Goal: Information Seeking & Learning: Learn about a topic

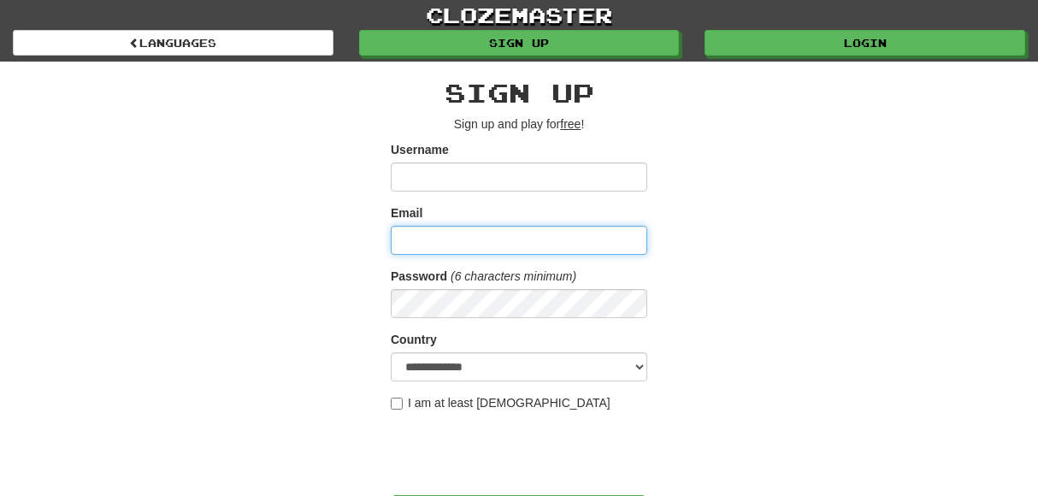
click at [516, 235] on input "Email" at bounding box center [519, 240] width 257 height 29
type input "**********"
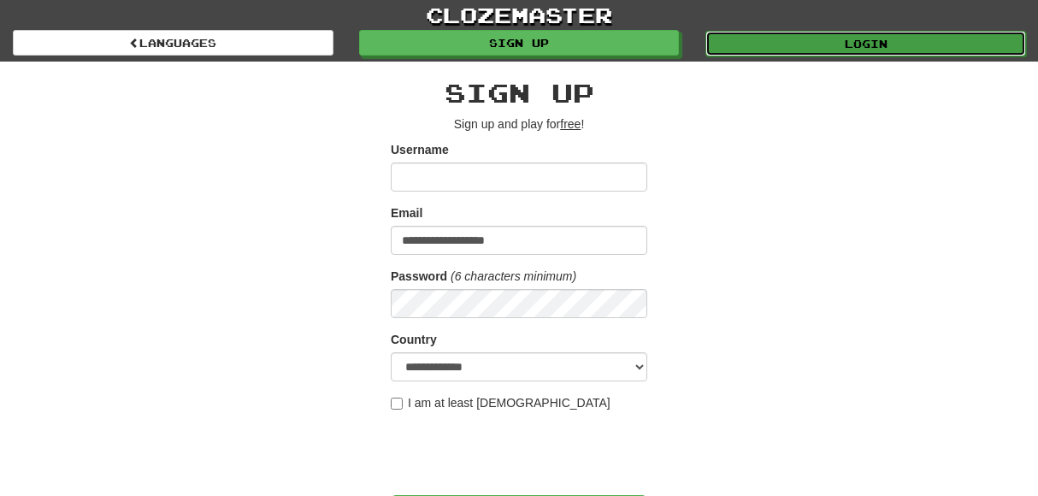
click at [887, 44] on link "Login" at bounding box center [865, 44] width 321 height 26
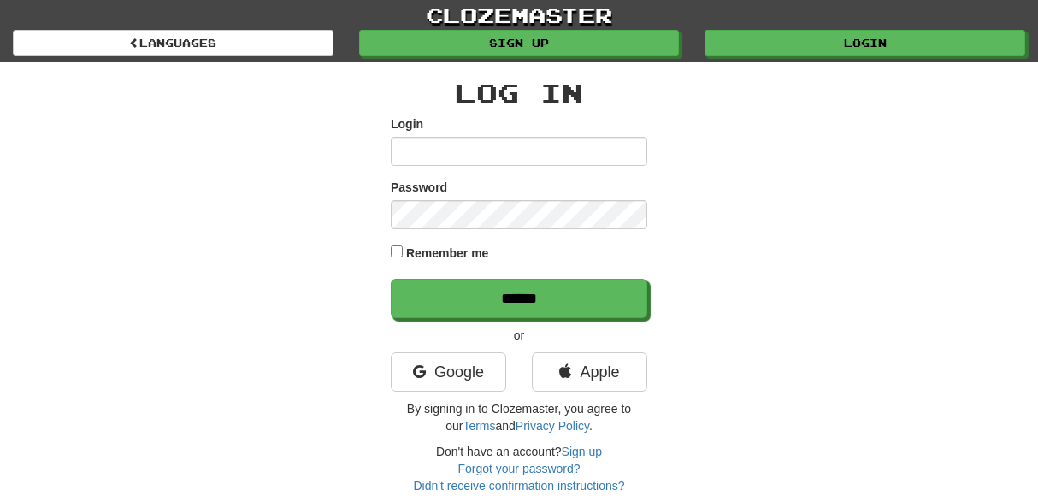
click at [842, 243] on div "Log In Login Password Remember me ****** or Google Apple By signing in to Cloze…" at bounding box center [519, 278] width 1000 height 433
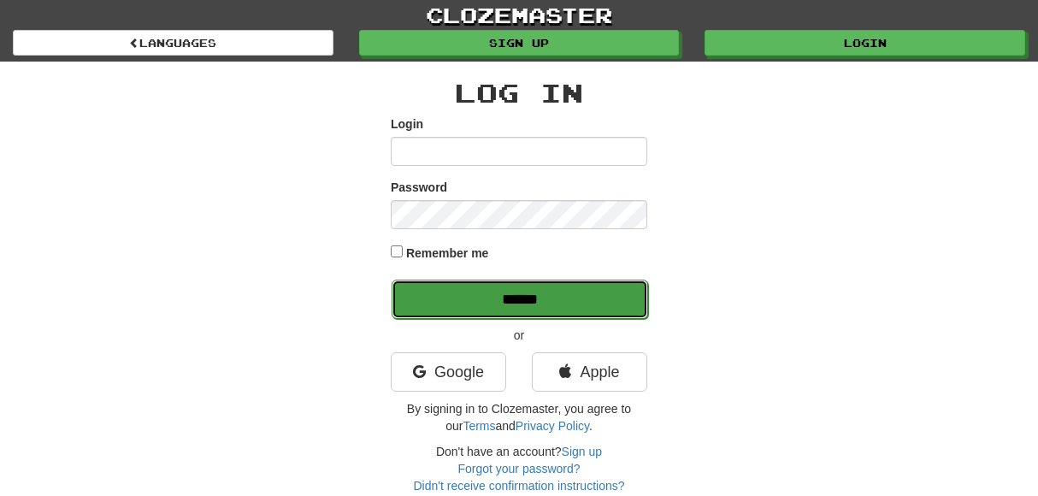
click at [514, 288] on input "******" at bounding box center [520, 299] width 257 height 39
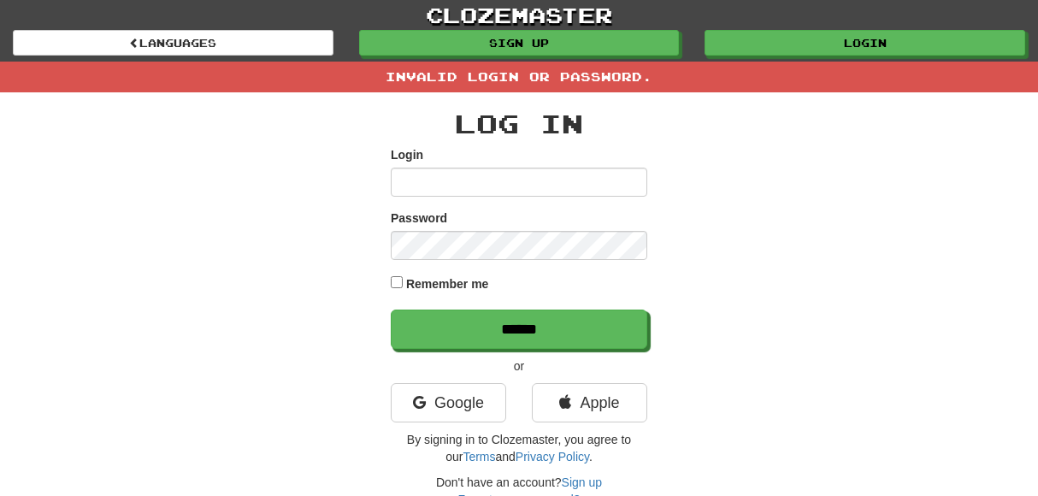
click at [485, 177] on input "Login" at bounding box center [519, 182] width 257 height 29
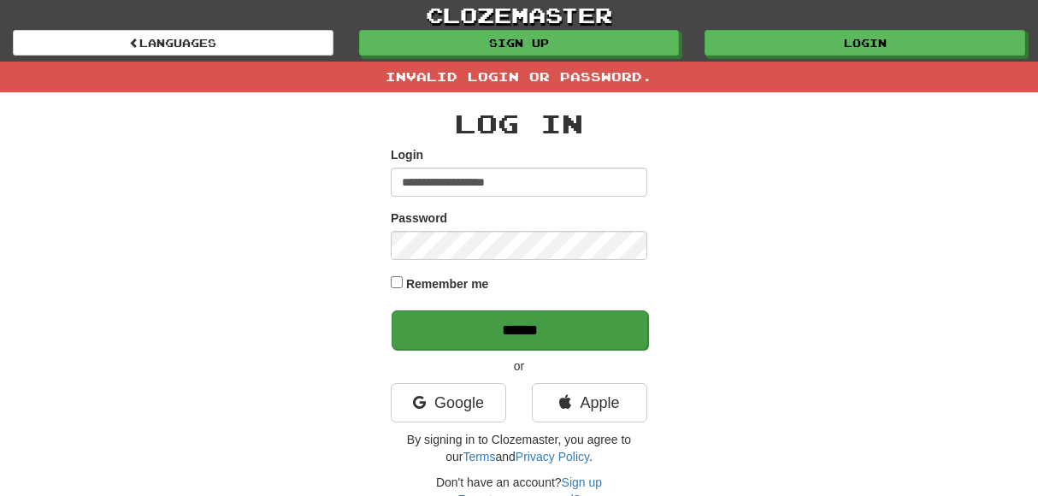
type input "**********"
click at [495, 322] on input "******" at bounding box center [520, 329] width 257 height 39
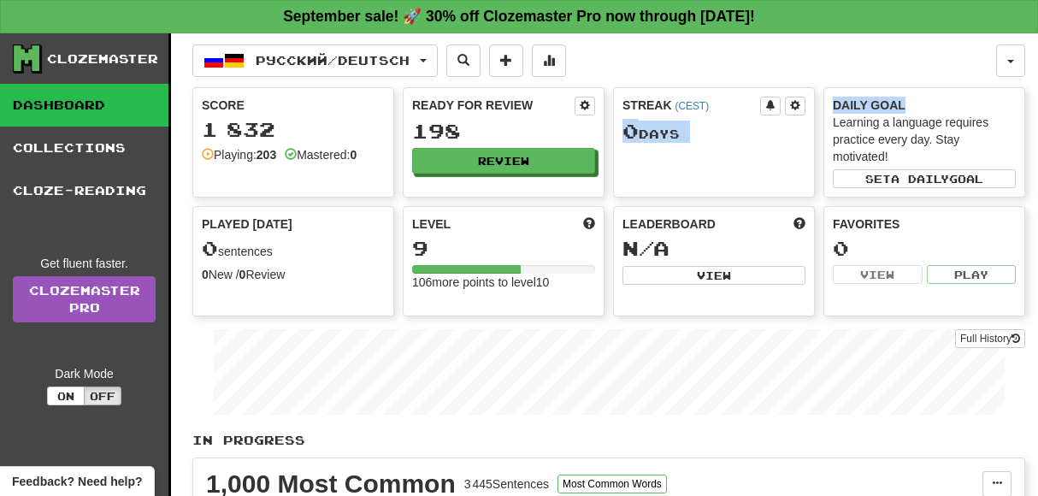
drag, startPoint x: 1033, startPoint y: 72, endPoint x: 1029, endPoint y: 88, distance: 16.6
click at [1014, 61] on span "button" at bounding box center [1010, 61] width 7 height 3
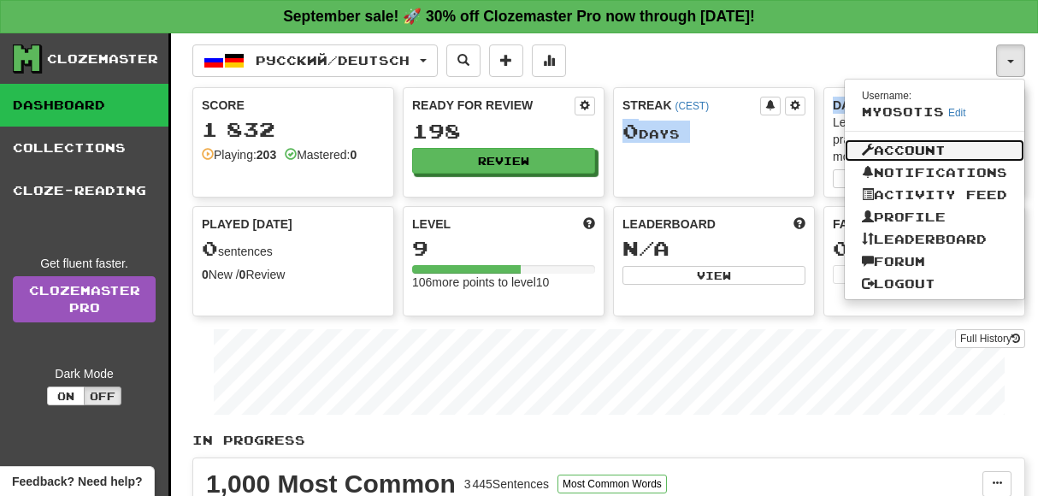
click at [927, 144] on link "Account" at bounding box center [935, 150] width 180 height 22
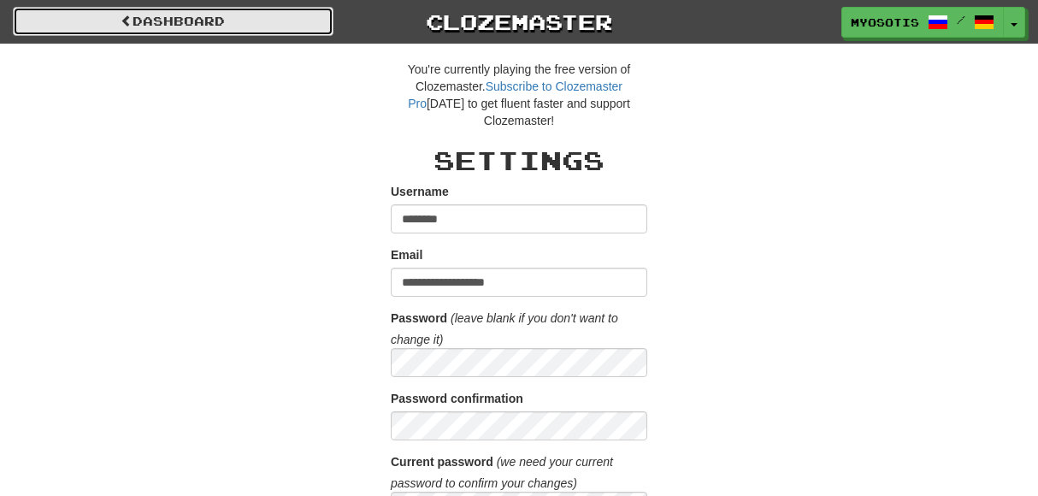
click at [150, 21] on link "Dashboard" at bounding box center [173, 21] width 321 height 29
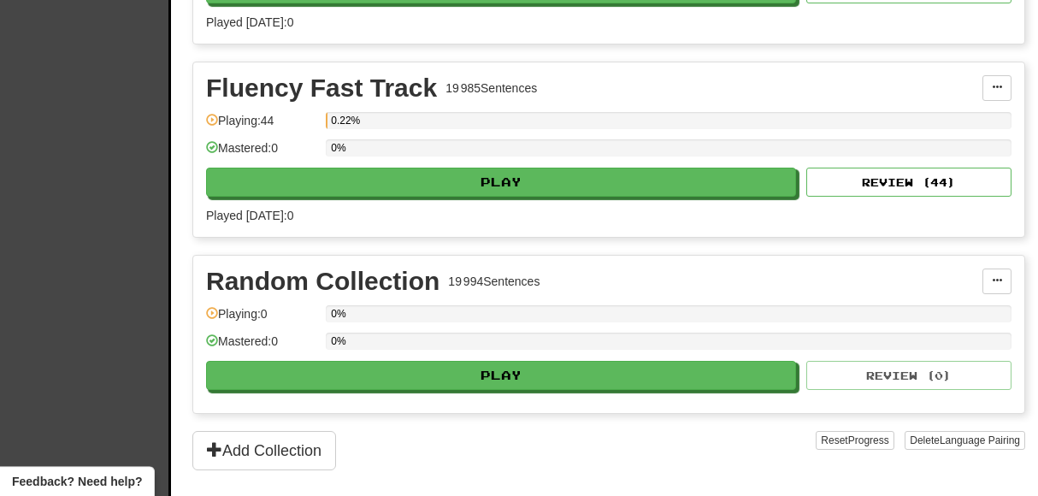
scroll to position [1751, 0]
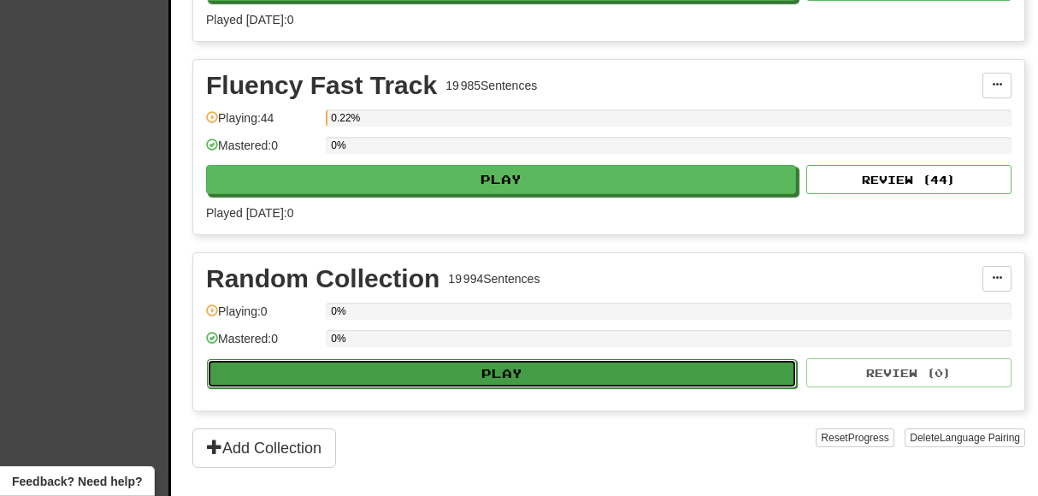
click at [495, 359] on button "Play" at bounding box center [502, 373] width 590 height 29
select select "**"
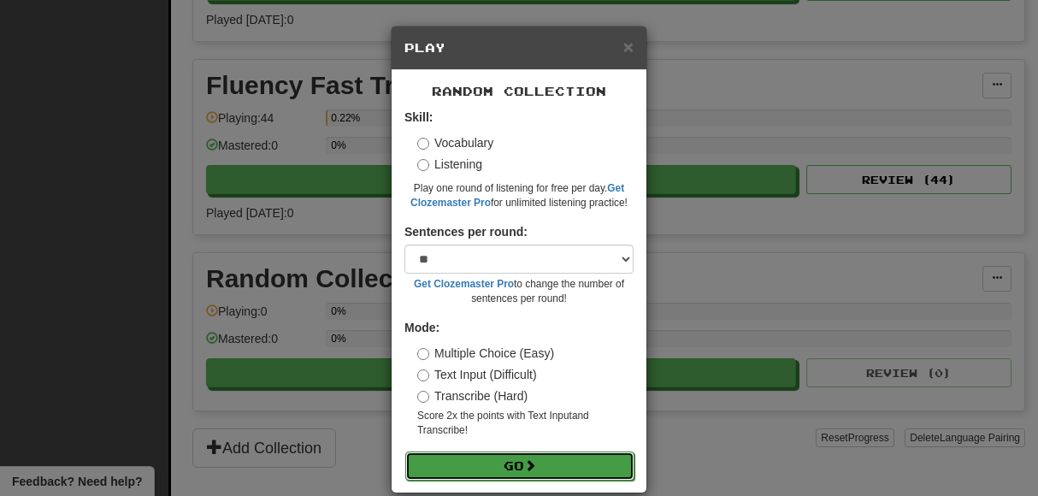
click at [509, 459] on button "Go" at bounding box center [519, 465] width 229 height 29
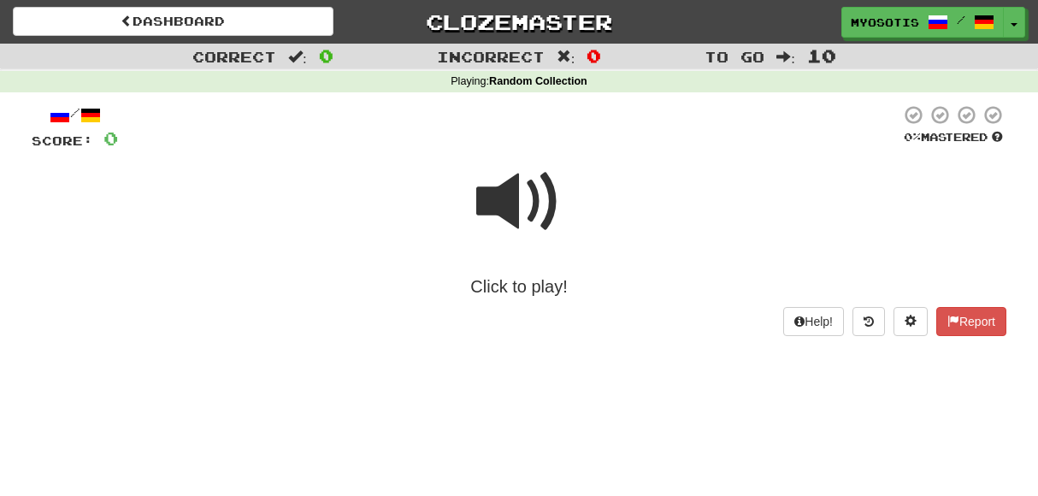
click at [522, 203] on span at bounding box center [519, 202] width 86 height 86
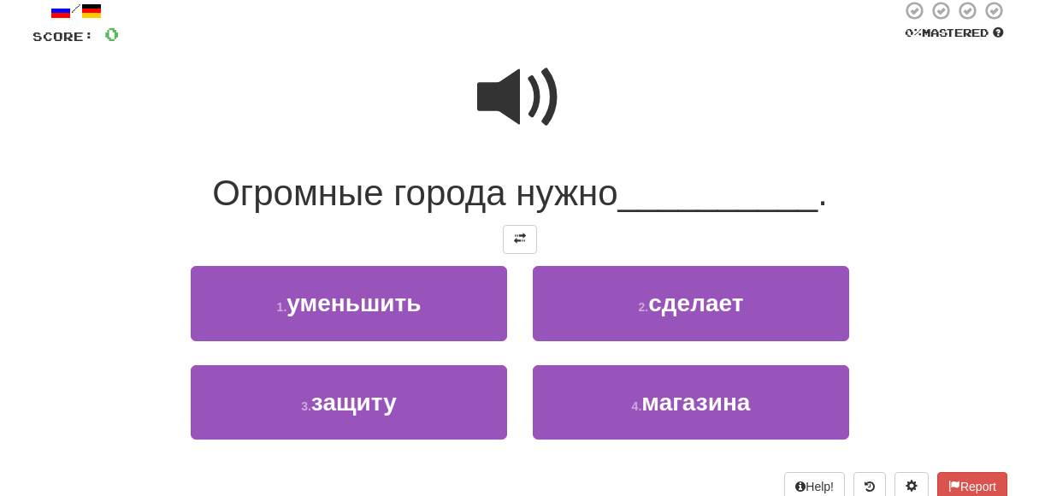
scroll to position [105, 0]
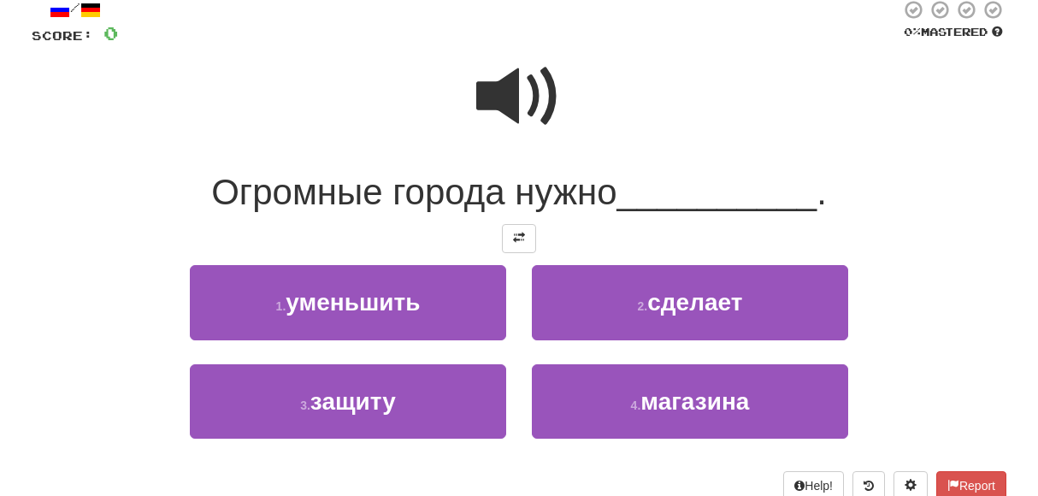
click at [528, 95] on span at bounding box center [519, 97] width 86 height 86
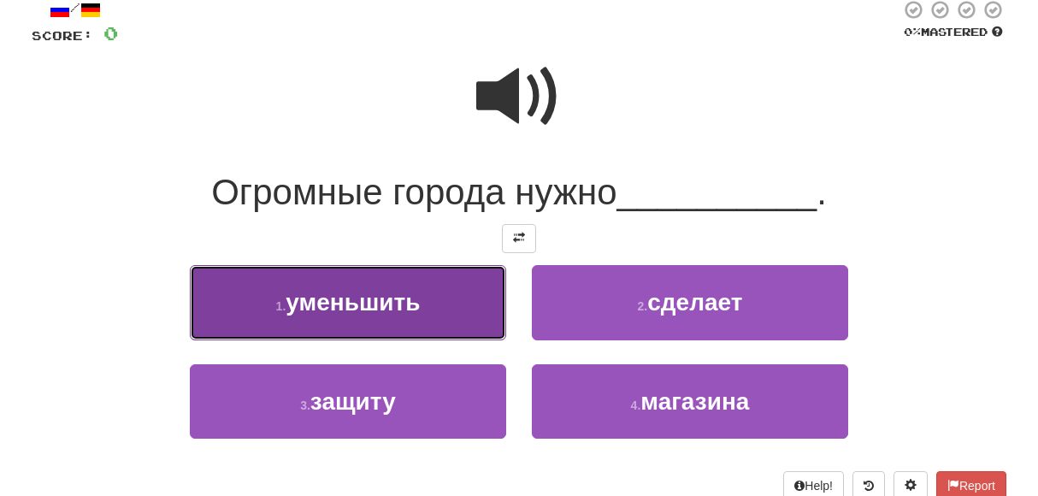
click at [463, 301] on button "1 . уменьшить" at bounding box center [348, 302] width 316 height 74
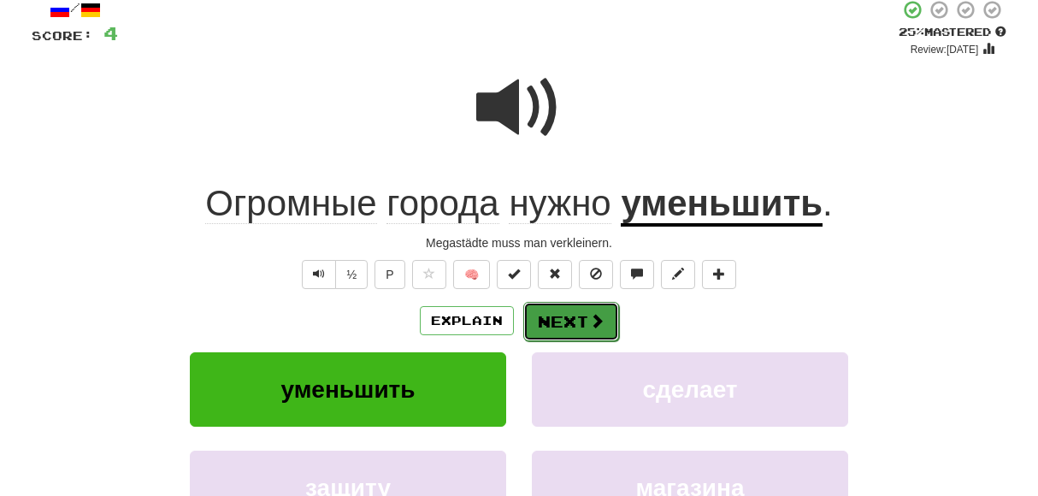
click at [585, 321] on button "Next" at bounding box center [571, 321] width 96 height 39
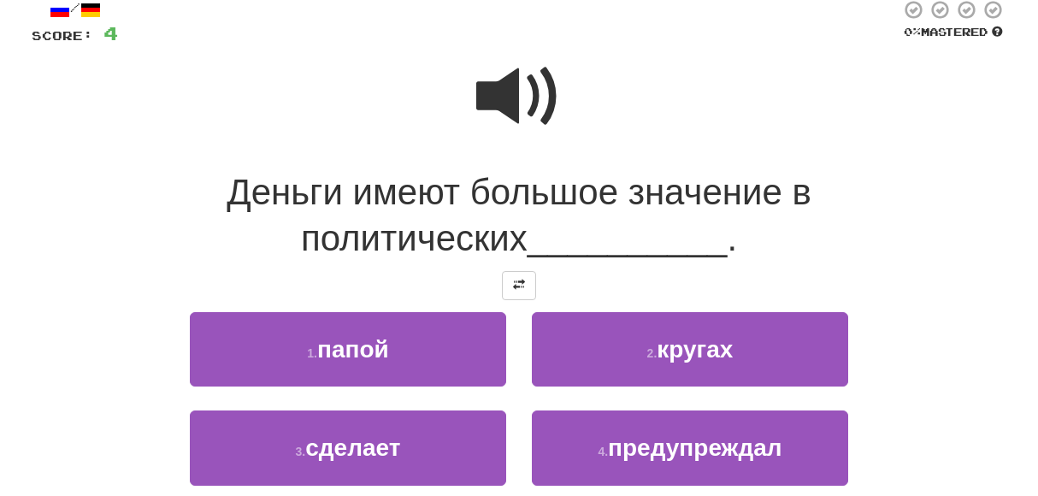
click at [502, 96] on span at bounding box center [519, 97] width 86 height 86
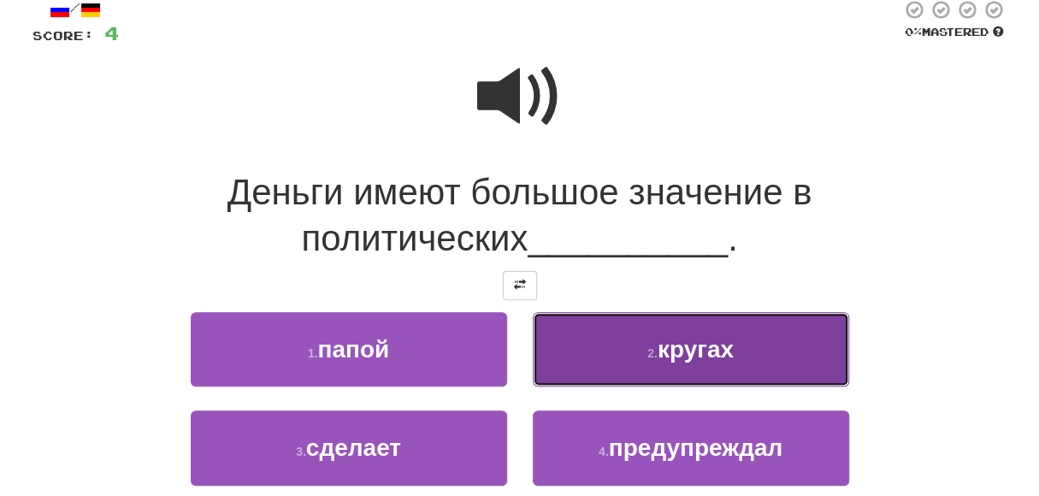
click at [690, 374] on button "2 . кругах" at bounding box center [691, 349] width 316 height 74
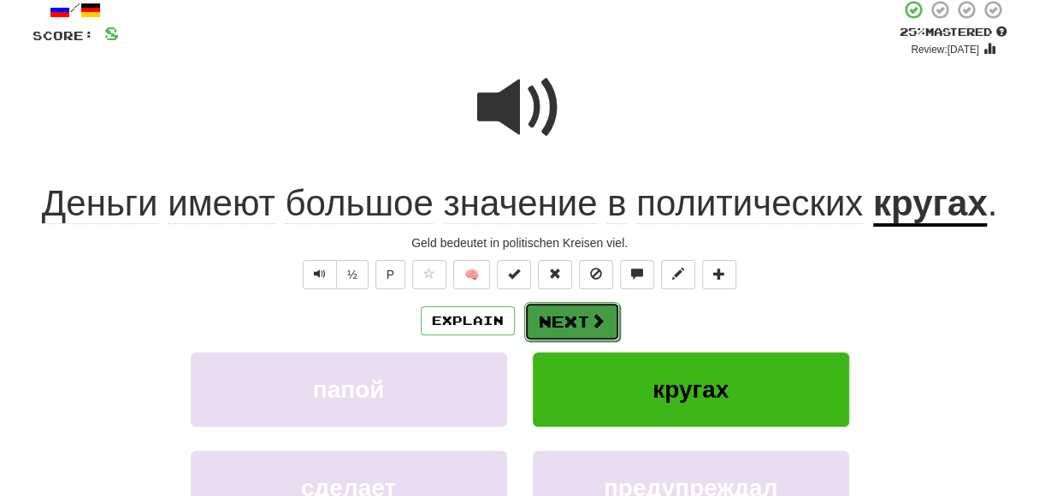
click at [593, 313] on span at bounding box center [597, 320] width 15 height 15
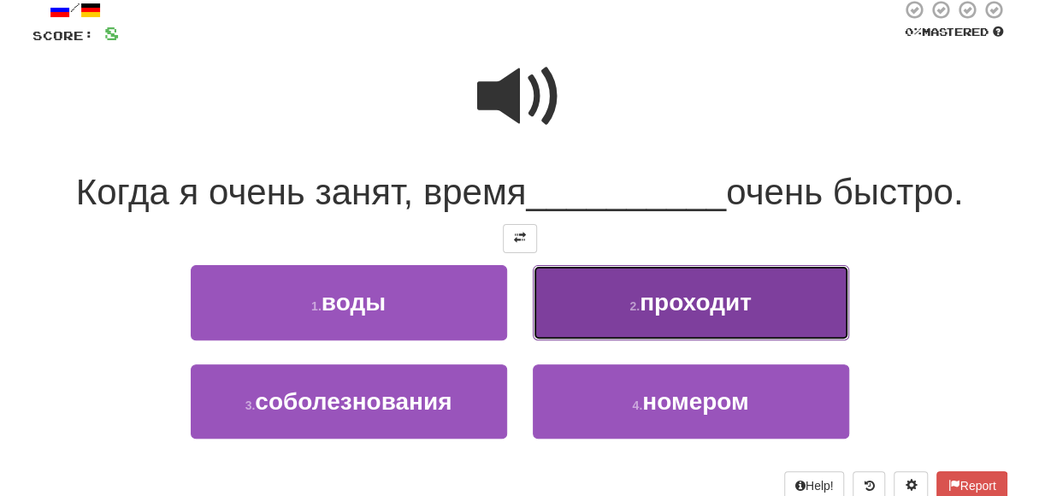
click at [745, 314] on span "проходит" at bounding box center [696, 302] width 112 height 27
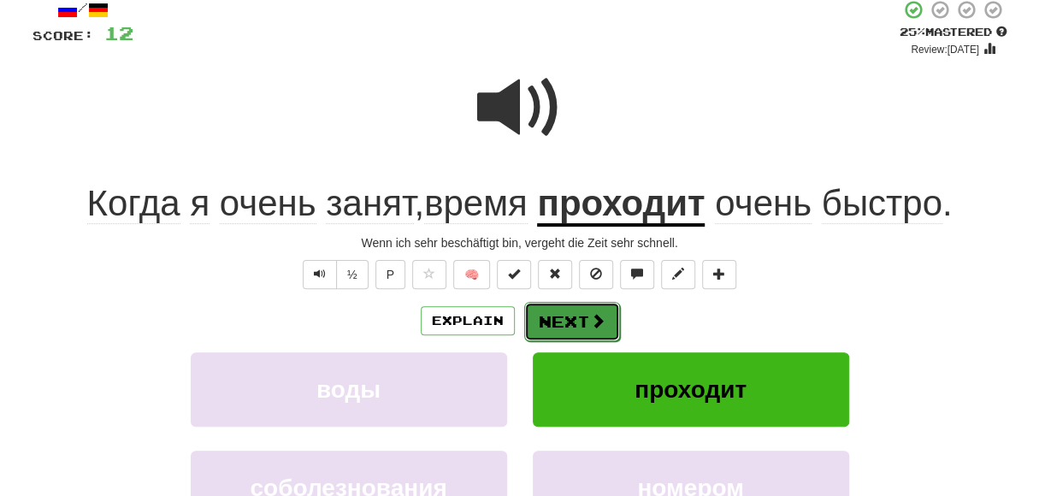
click at [593, 319] on span at bounding box center [597, 320] width 15 height 15
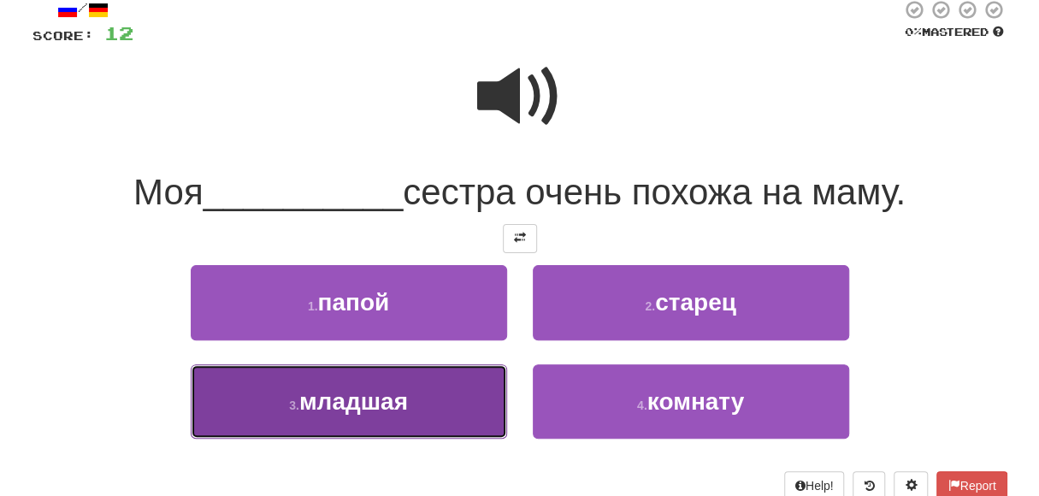
click at [420, 396] on button "3 . младшая" at bounding box center [349, 401] width 316 height 74
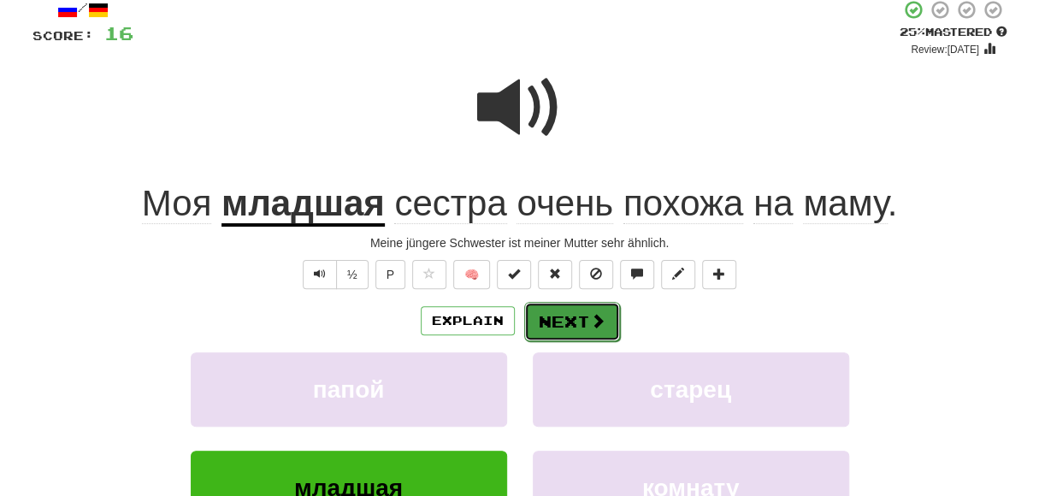
click at [562, 315] on button "Next" at bounding box center [572, 321] width 96 height 39
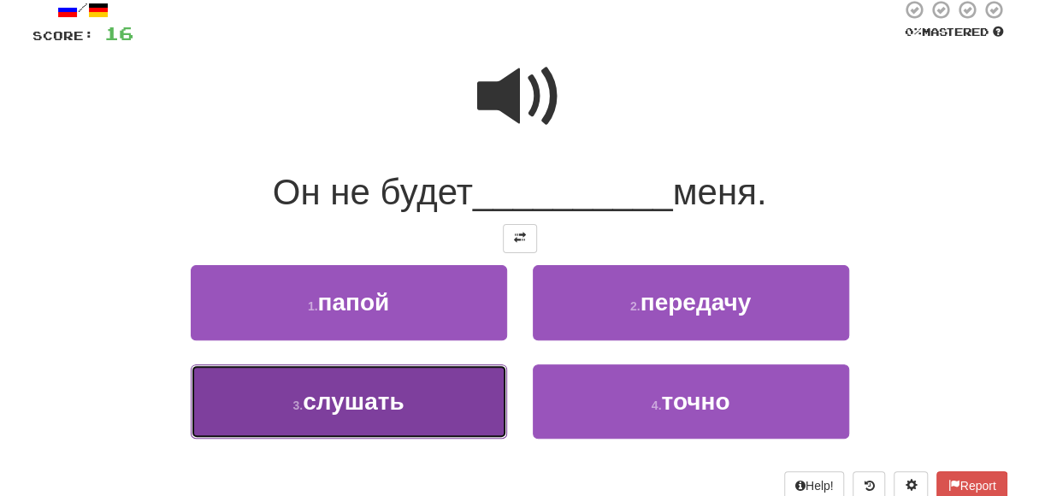
click at [466, 392] on button "3 . слушать" at bounding box center [349, 401] width 316 height 74
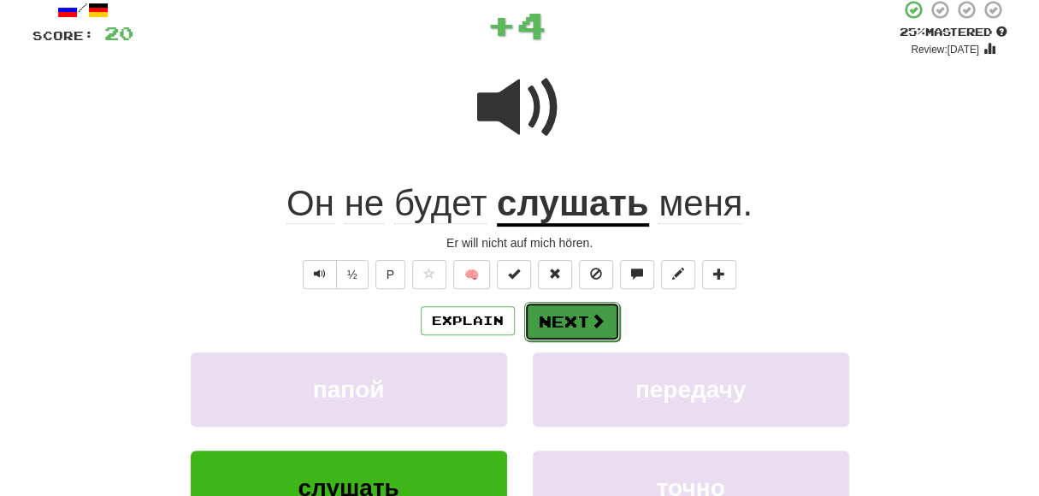
click at [581, 315] on button "Next" at bounding box center [572, 321] width 96 height 39
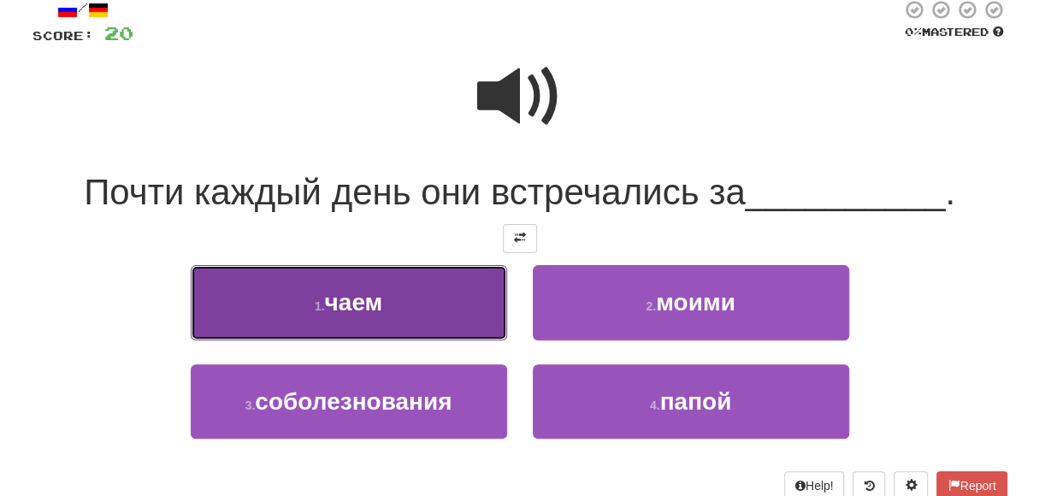
click at [428, 310] on button "1 . чаем" at bounding box center [349, 302] width 316 height 74
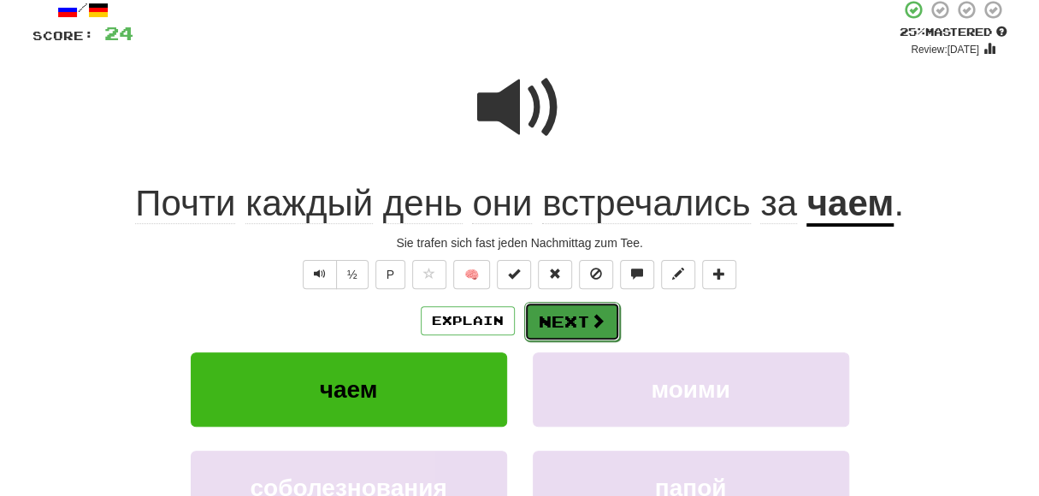
click at [565, 322] on button "Next" at bounding box center [572, 321] width 96 height 39
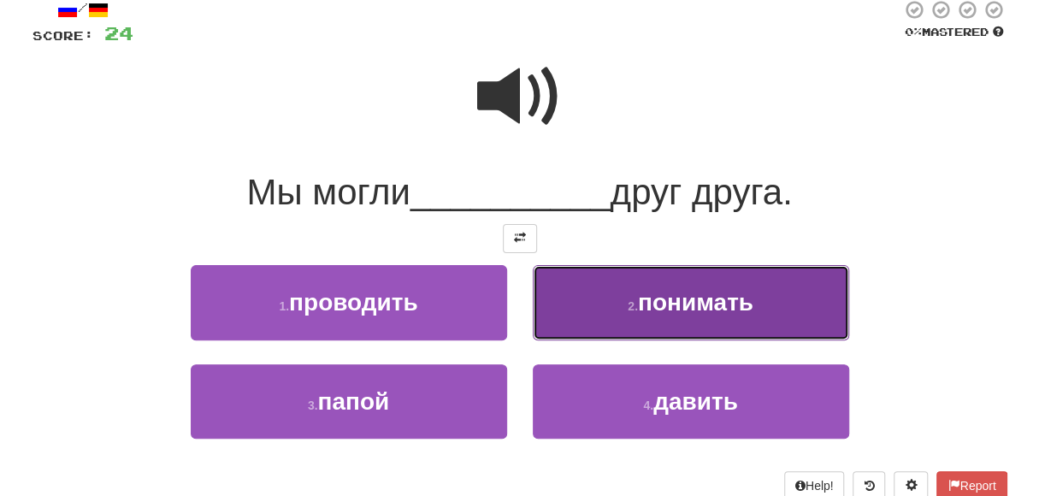
click at [615, 316] on button "2 . понимать" at bounding box center [691, 302] width 316 height 74
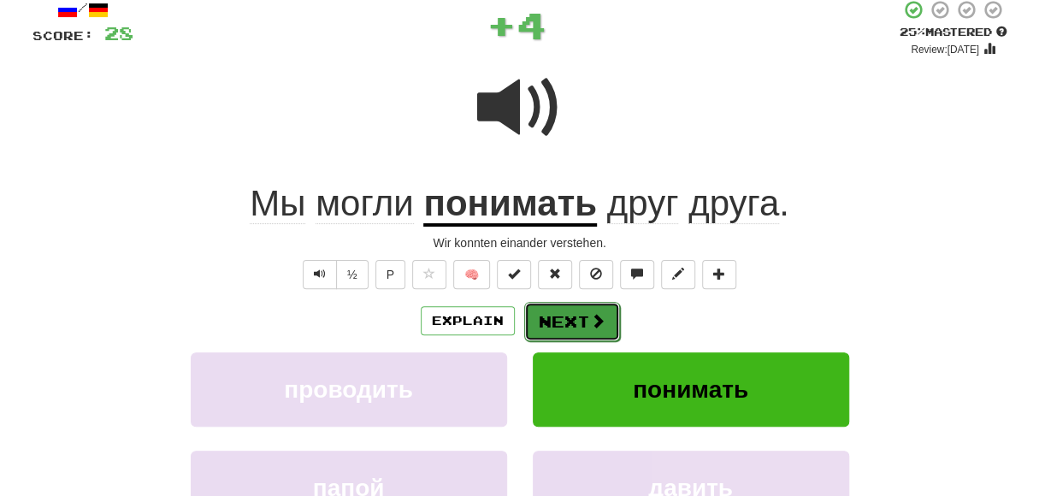
click at [581, 321] on button "Next" at bounding box center [572, 321] width 96 height 39
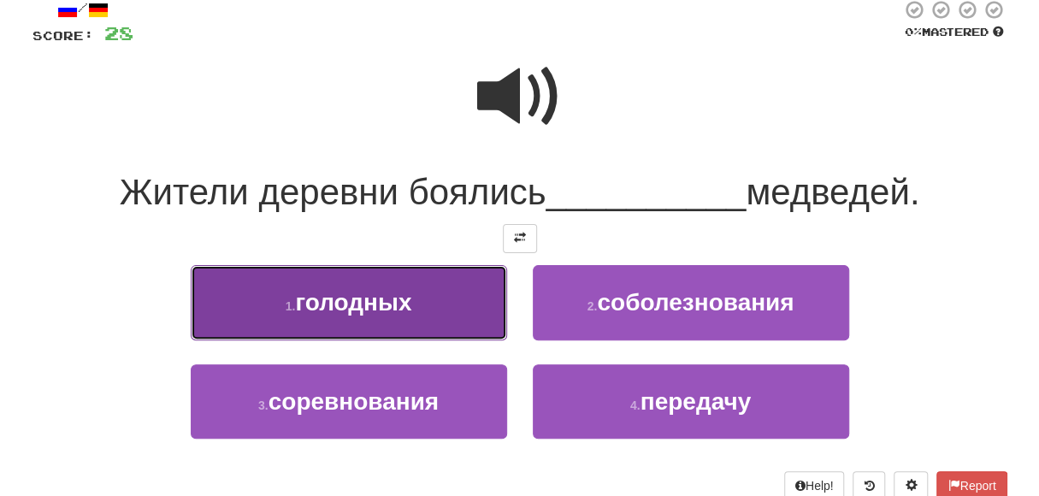
click at [471, 317] on button "1 . голодных" at bounding box center [349, 302] width 316 height 74
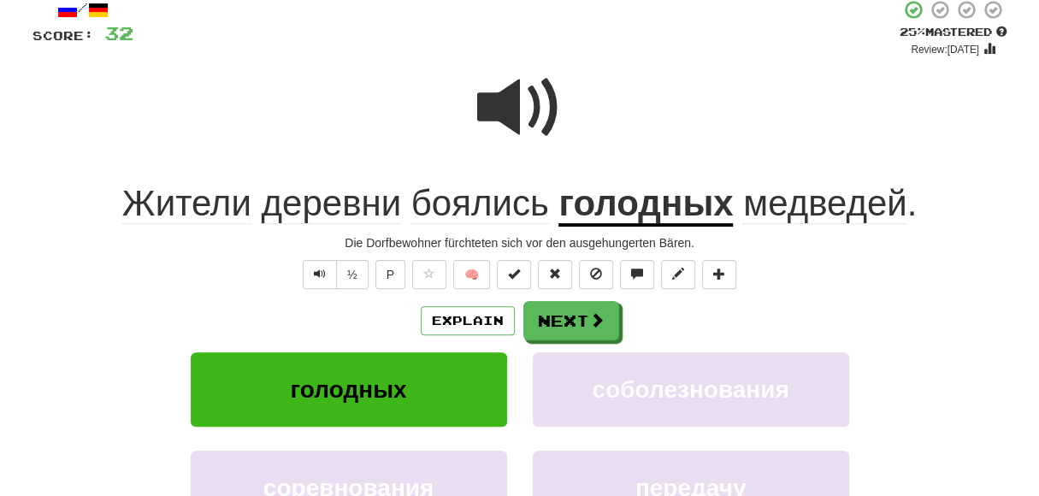
click at [505, 107] on span at bounding box center [520, 108] width 86 height 86
click at [628, 213] on u "голодных" at bounding box center [645, 205] width 174 height 44
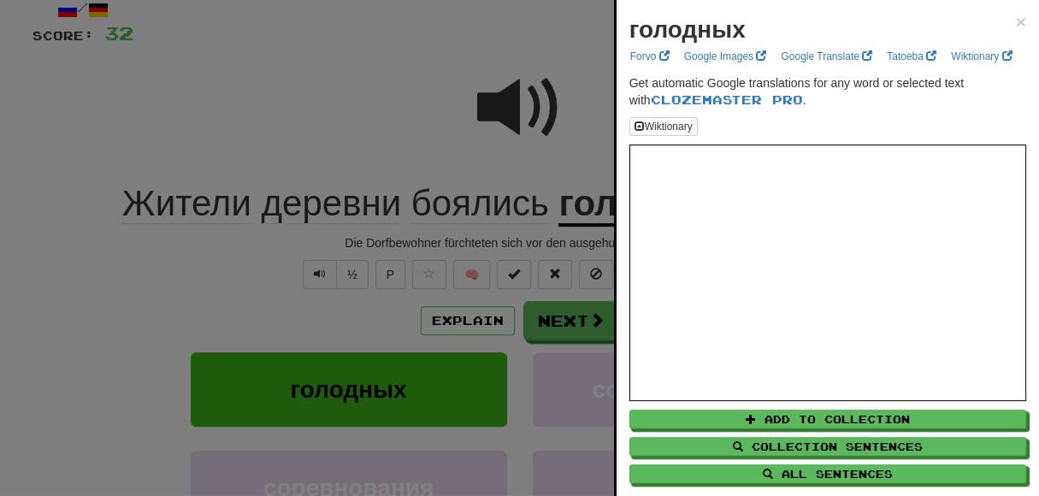
click at [356, 38] on div at bounding box center [519, 248] width 1039 height 496
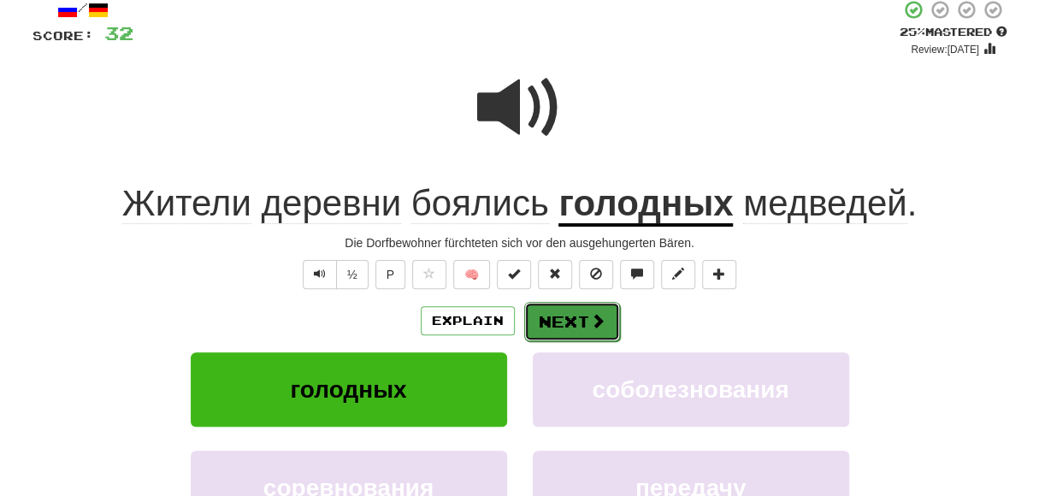
click at [590, 313] on span at bounding box center [597, 320] width 15 height 15
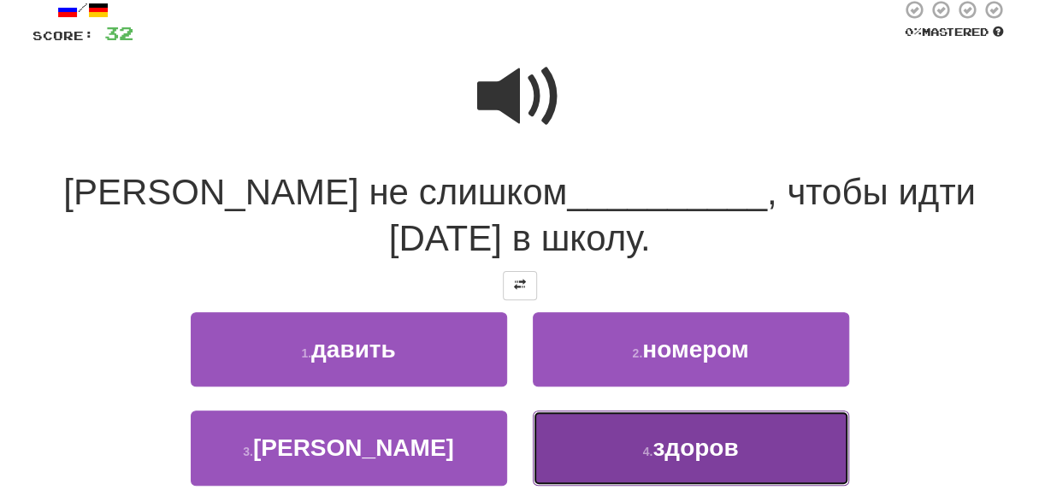
click at [663, 435] on span "здоров" at bounding box center [695, 447] width 86 height 27
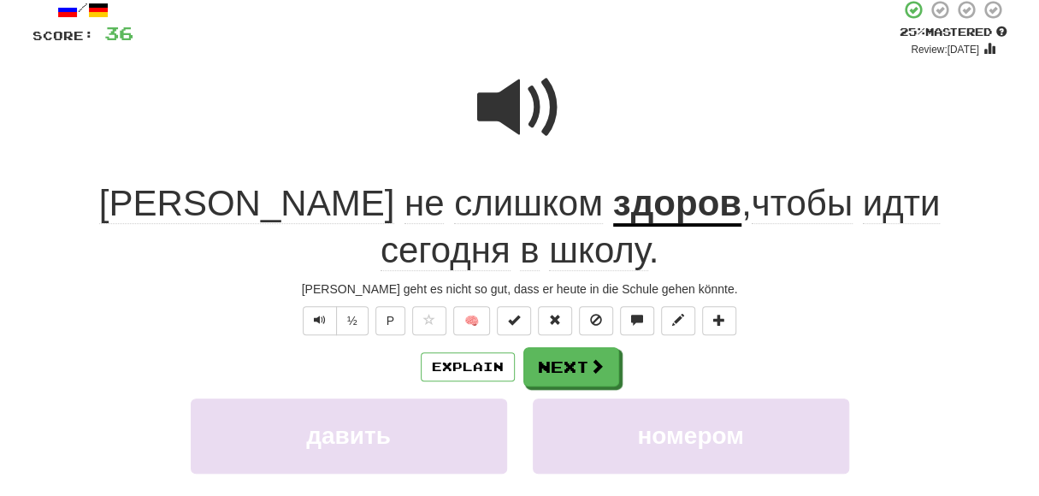
click at [507, 110] on span at bounding box center [520, 108] width 86 height 86
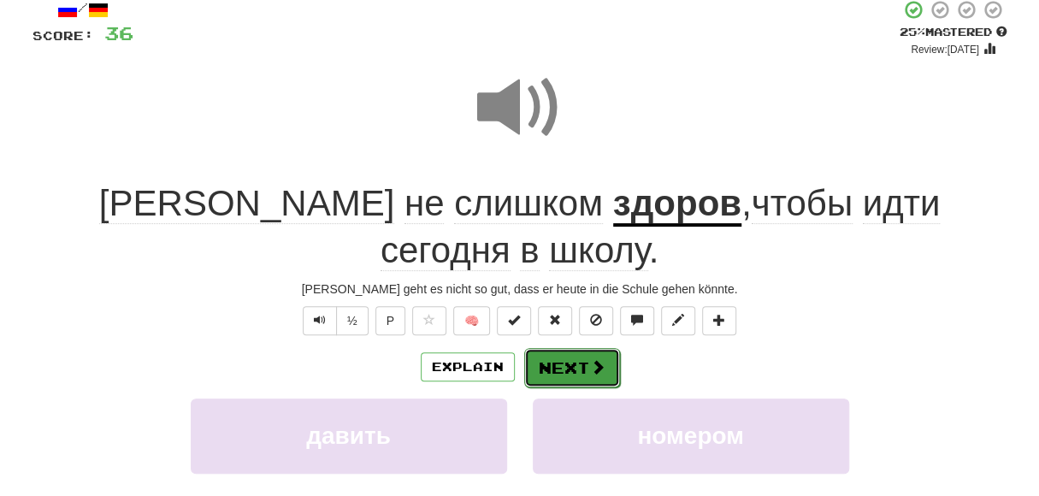
click at [590, 359] on span at bounding box center [597, 366] width 15 height 15
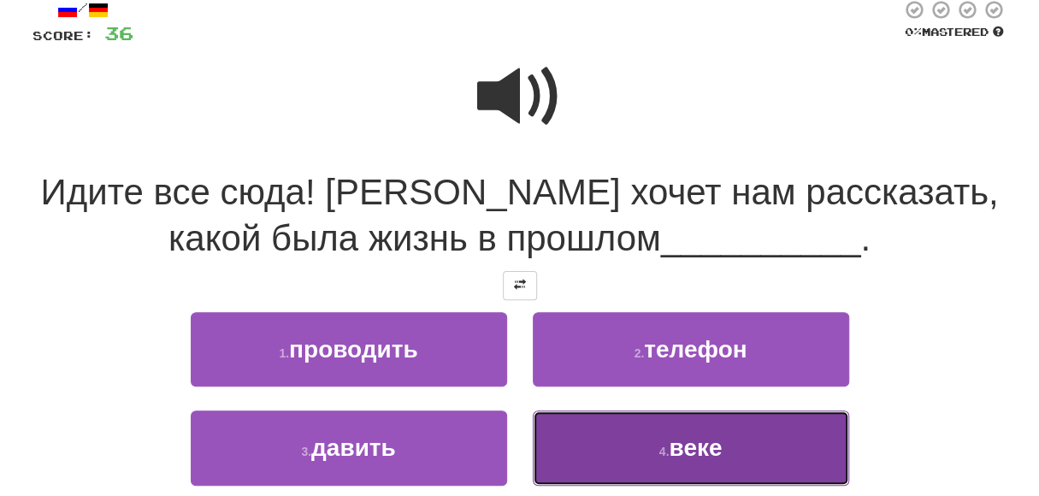
click at [637, 447] on button "4 . веке" at bounding box center [691, 447] width 316 height 74
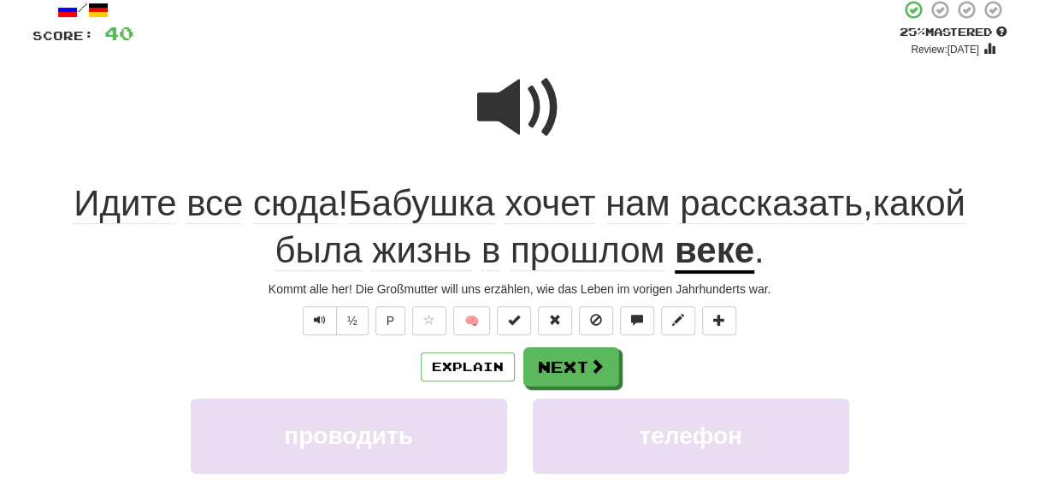
click at [517, 112] on span at bounding box center [520, 108] width 86 height 86
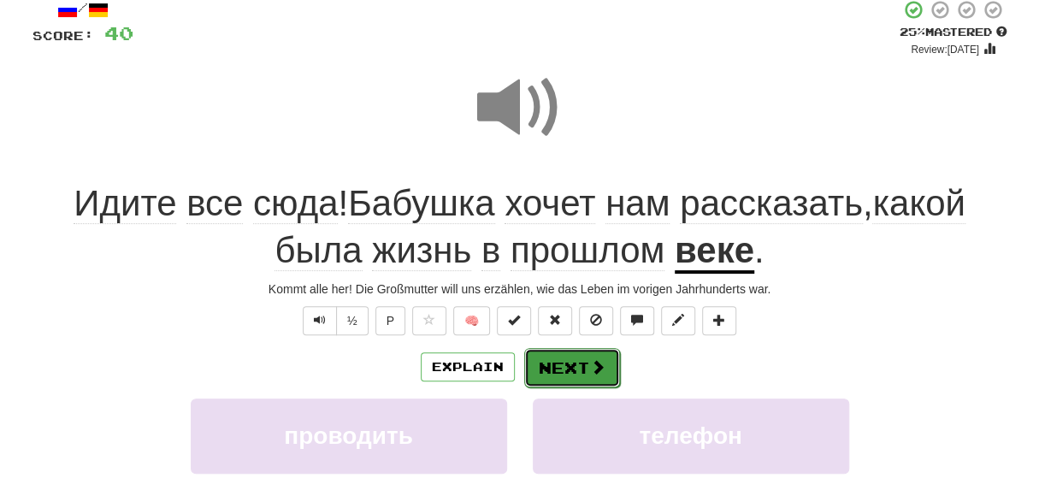
click at [590, 369] on span at bounding box center [597, 366] width 15 height 15
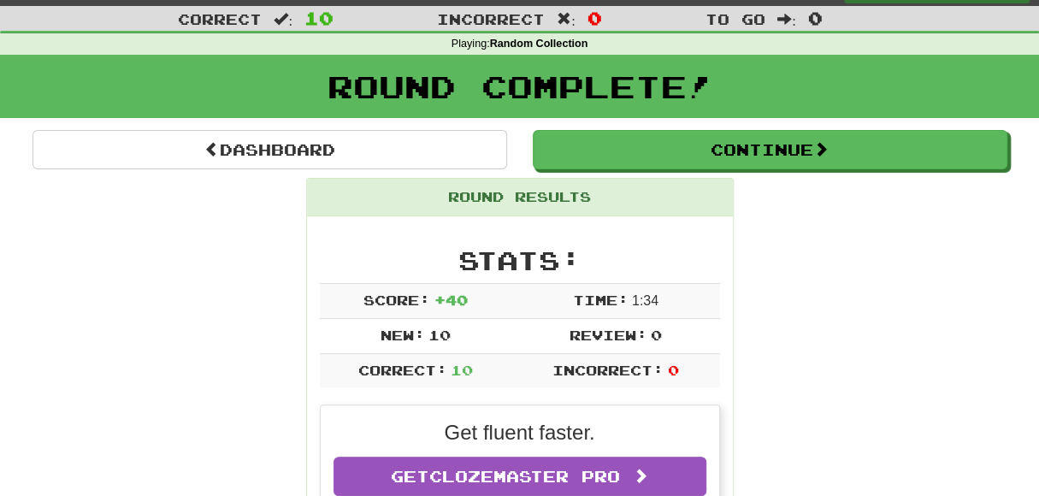
scroll to position [0, 0]
